Goal: Check status: Check status

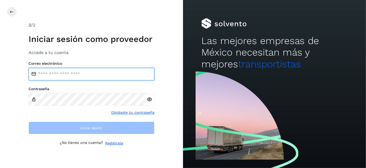
type input "**********"
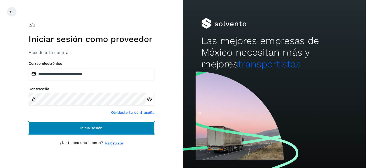
click at [122, 128] on button "Inicia sesión" at bounding box center [92, 128] width 126 height 13
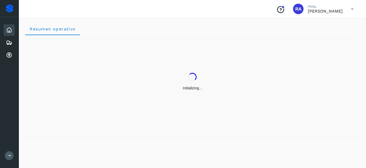
click at [355, 10] on icon at bounding box center [352, 9] width 11 height 11
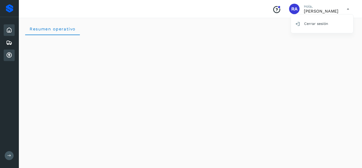
click at [8, 56] on icon at bounding box center [9, 55] width 6 height 6
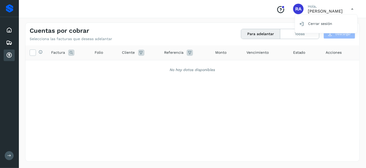
click at [167, 10] on div at bounding box center [183, 84] width 366 height 168
click at [295, 35] on button "Todas" at bounding box center [299, 34] width 39 height 10
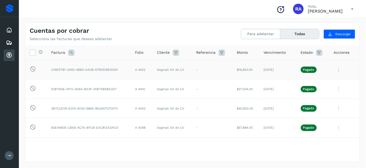
click at [335, 68] on icon at bounding box center [338, 69] width 10 height 11
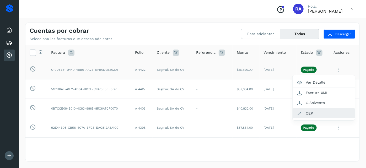
click at [314, 114] on button "CEP" at bounding box center [323, 113] width 62 height 10
